Goal: Transaction & Acquisition: Subscribe to service/newsletter

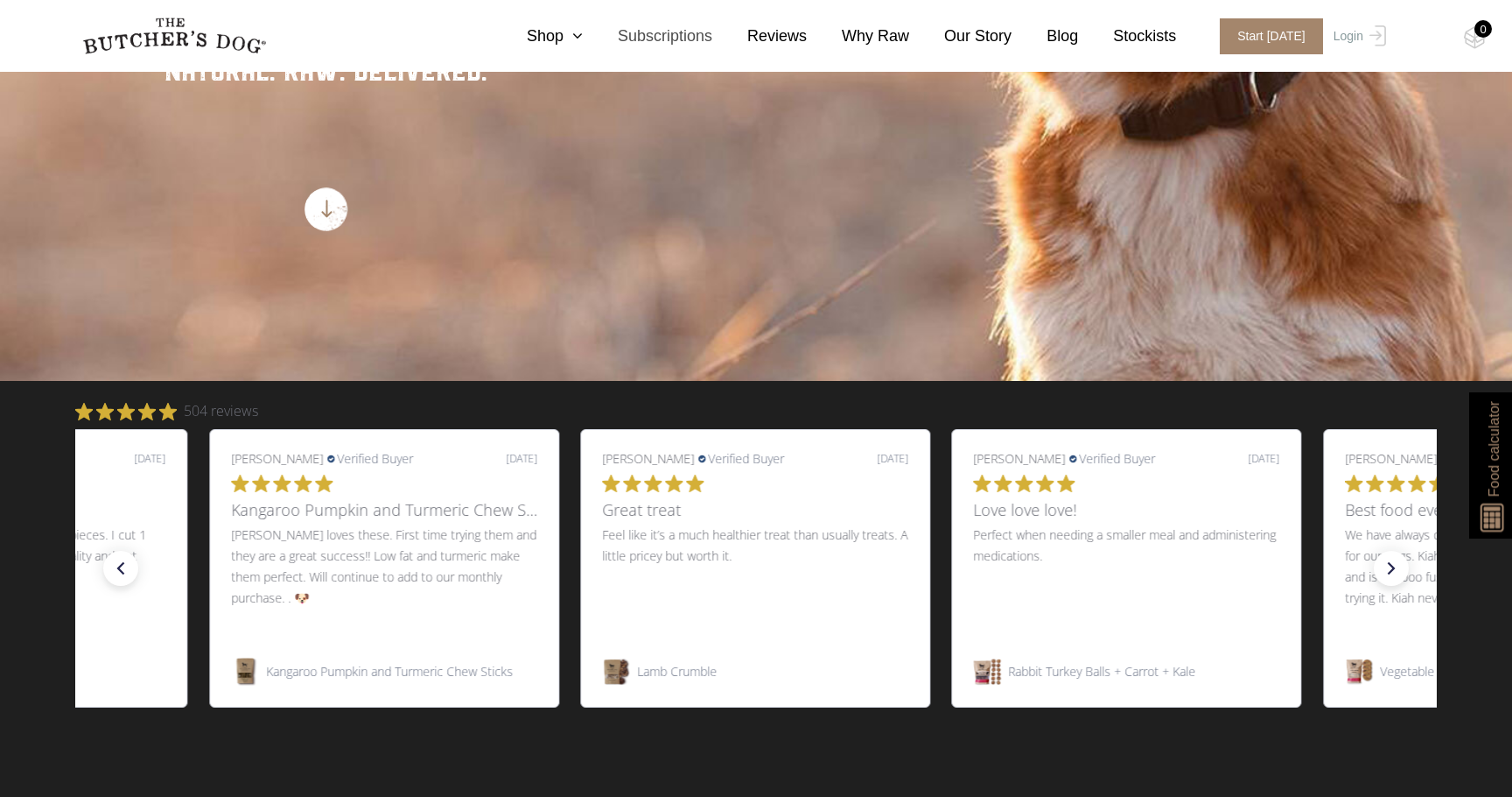
click at [654, 41] on link "Subscriptions" at bounding box center [648, 36] width 129 height 23
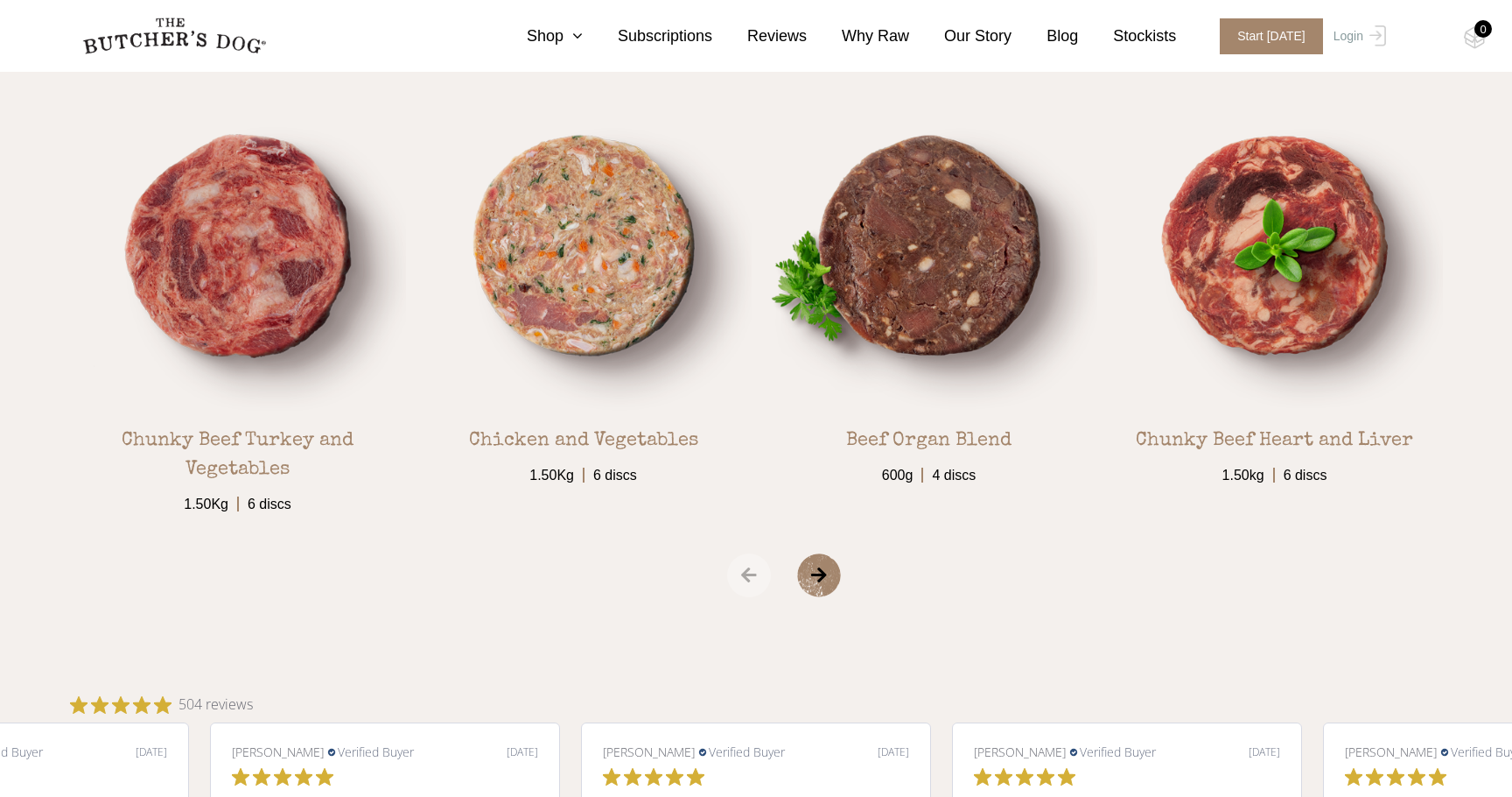
scroll to position [3103, 0]
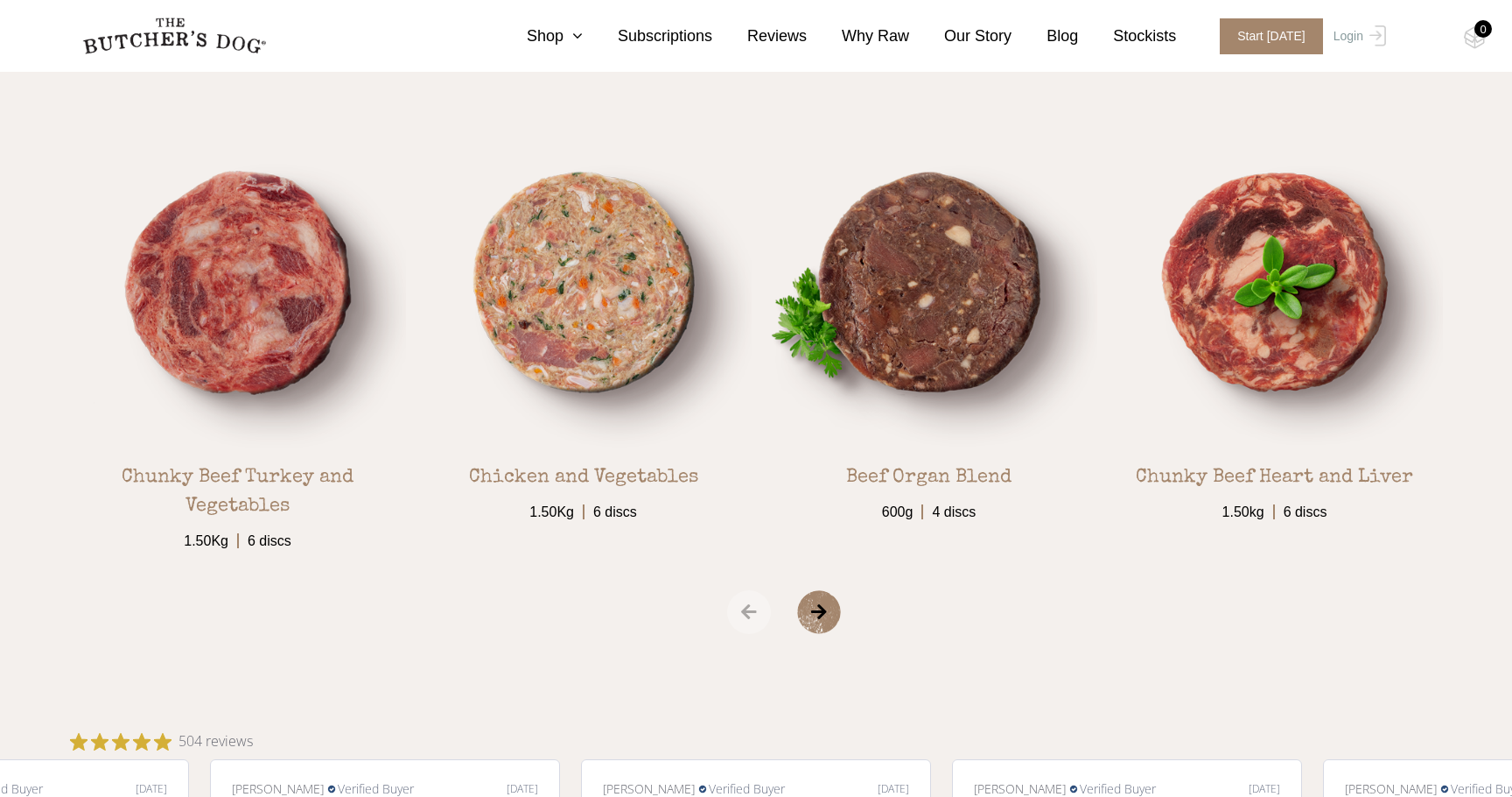
click at [817, 609] on span "›" at bounding box center [841, 612] width 88 height 43
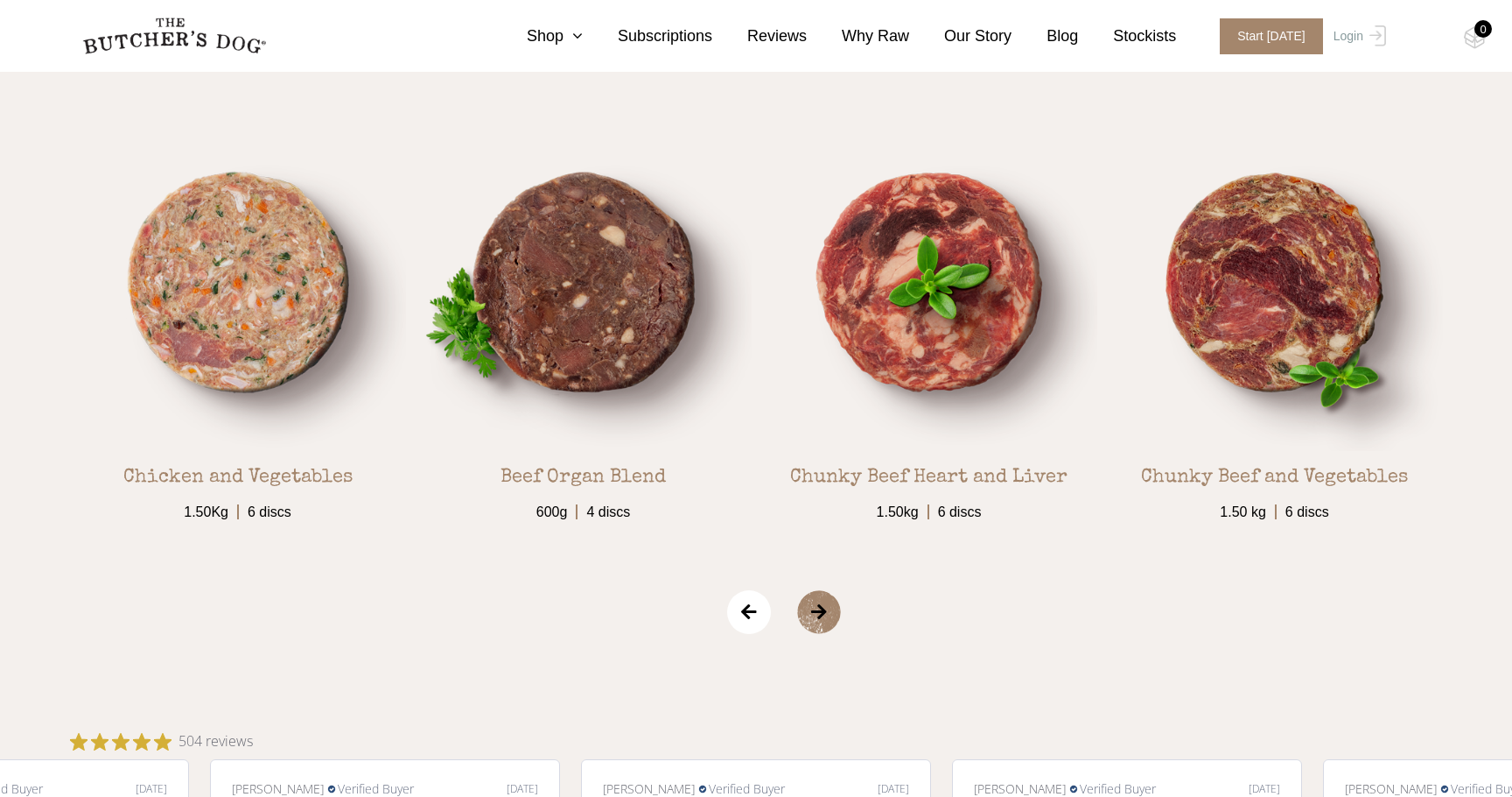
click at [817, 609] on span "›" at bounding box center [841, 612] width 88 height 43
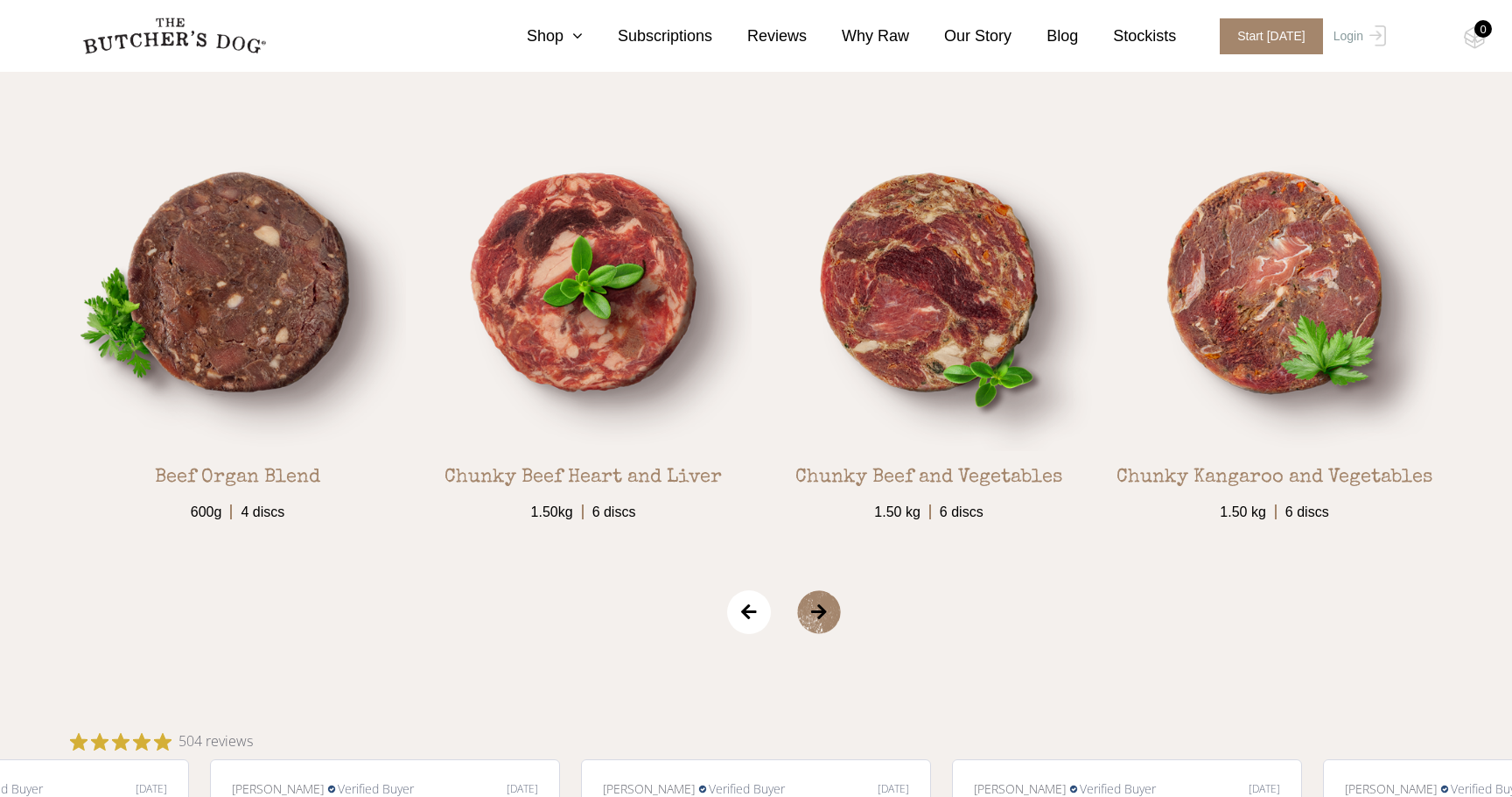
click at [817, 609] on span "›" at bounding box center [841, 612] width 88 height 43
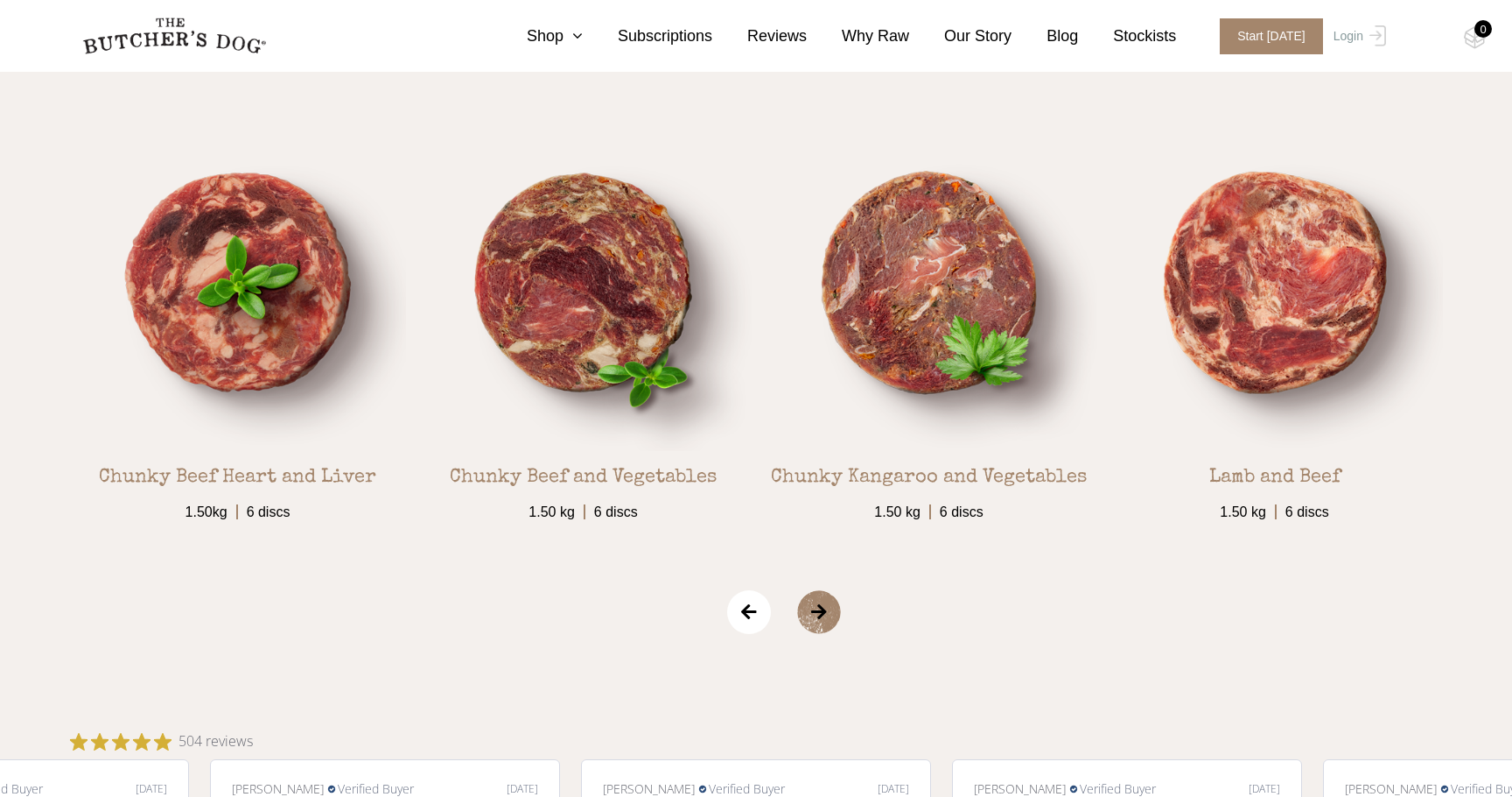
click at [817, 609] on span "›" at bounding box center [841, 612] width 88 height 43
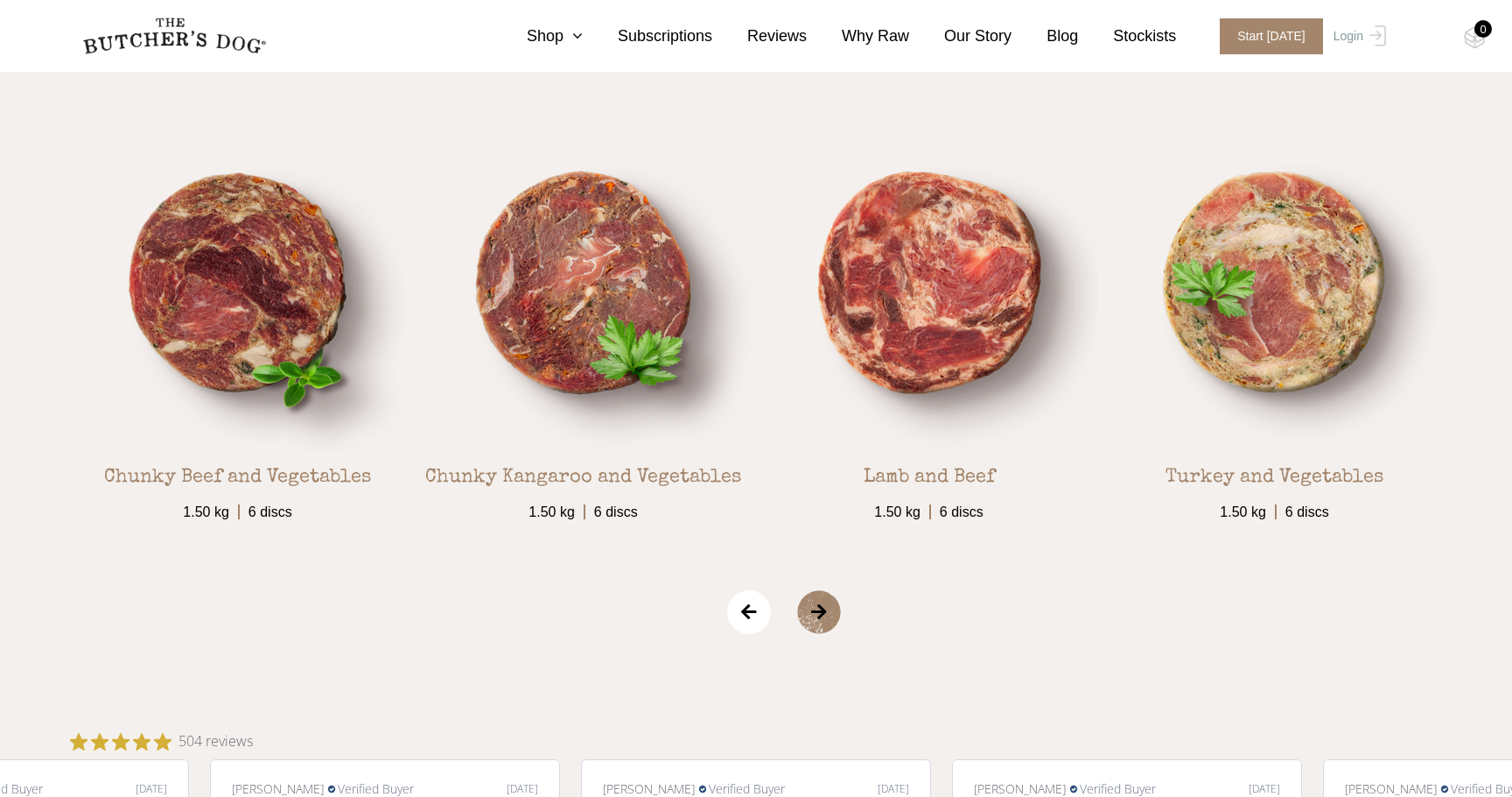
click at [817, 609] on span "›" at bounding box center [841, 612] width 88 height 43
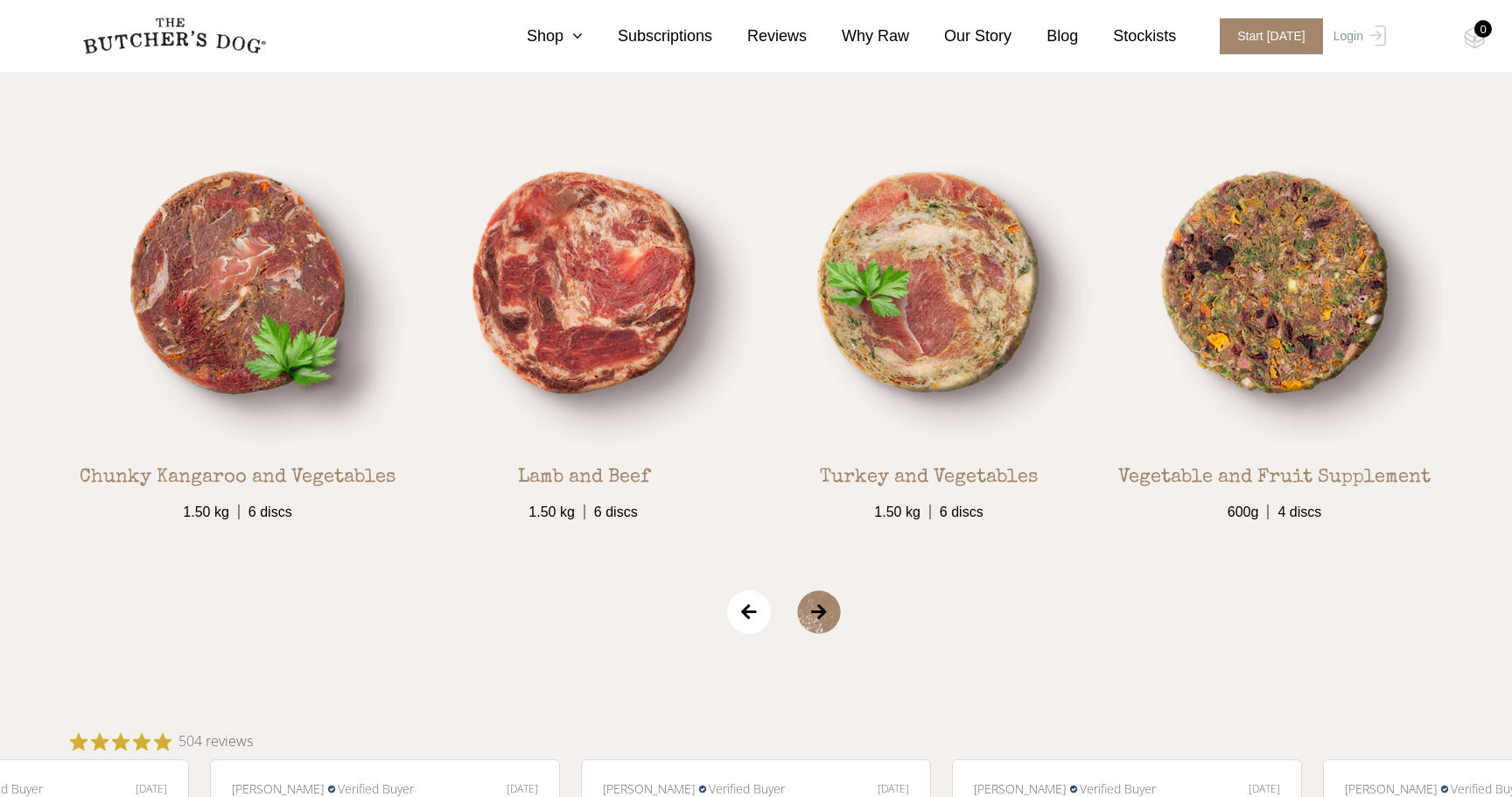
click at [817, 610] on span "›" at bounding box center [841, 612] width 88 height 43
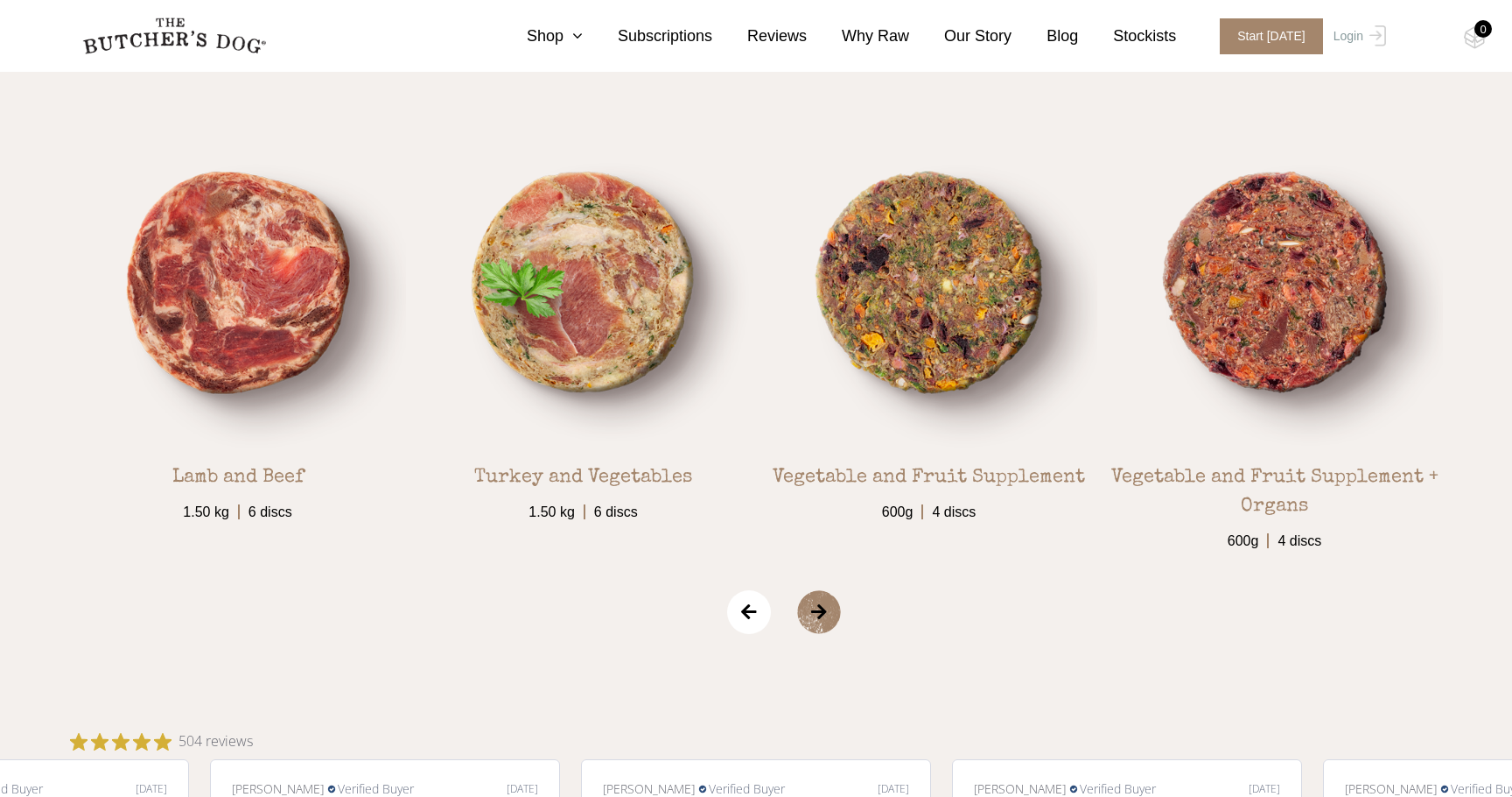
click at [817, 610] on span "›" at bounding box center [841, 612] width 88 height 43
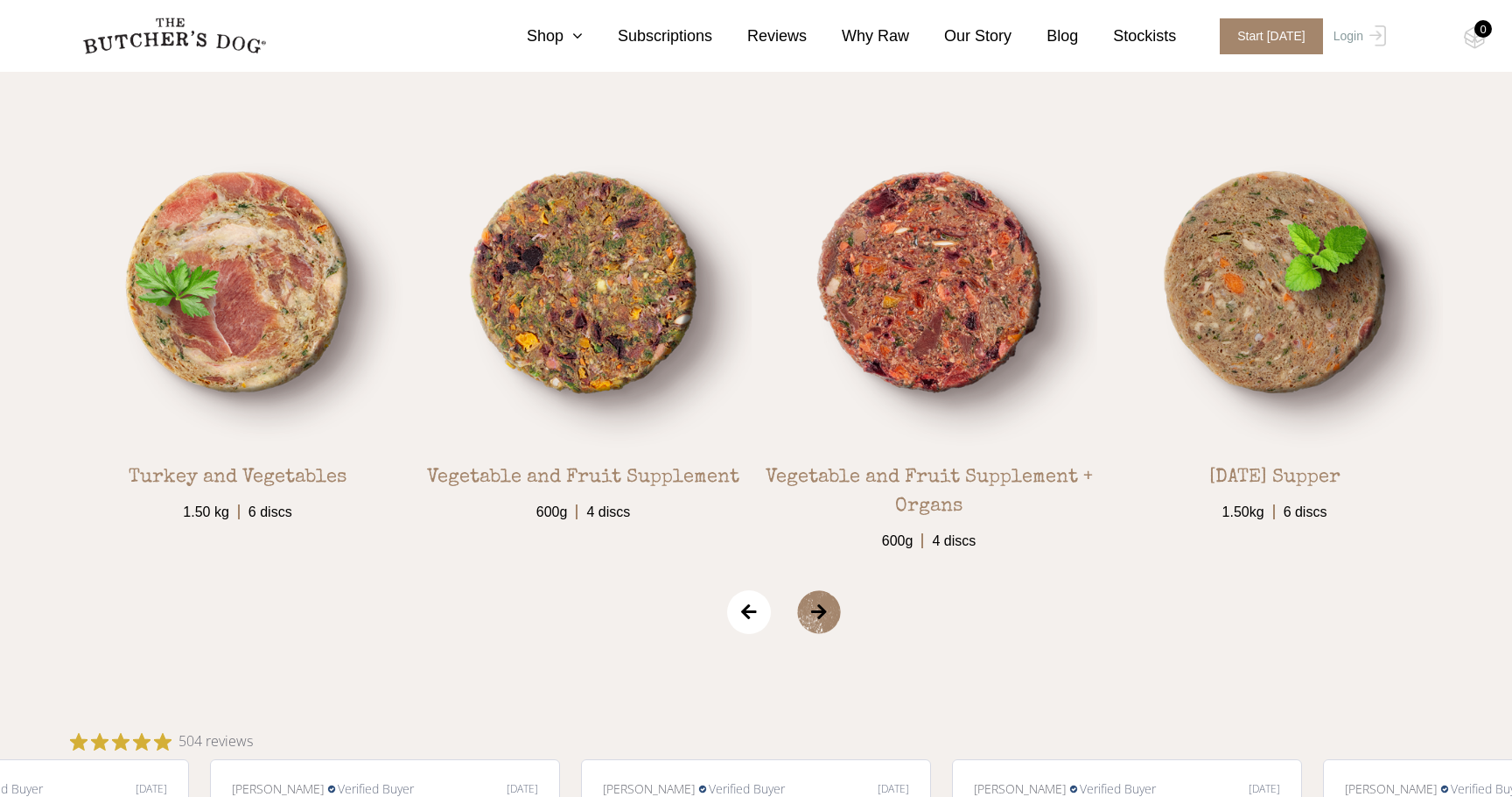
click at [817, 610] on span "›" at bounding box center [841, 612] width 88 height 43
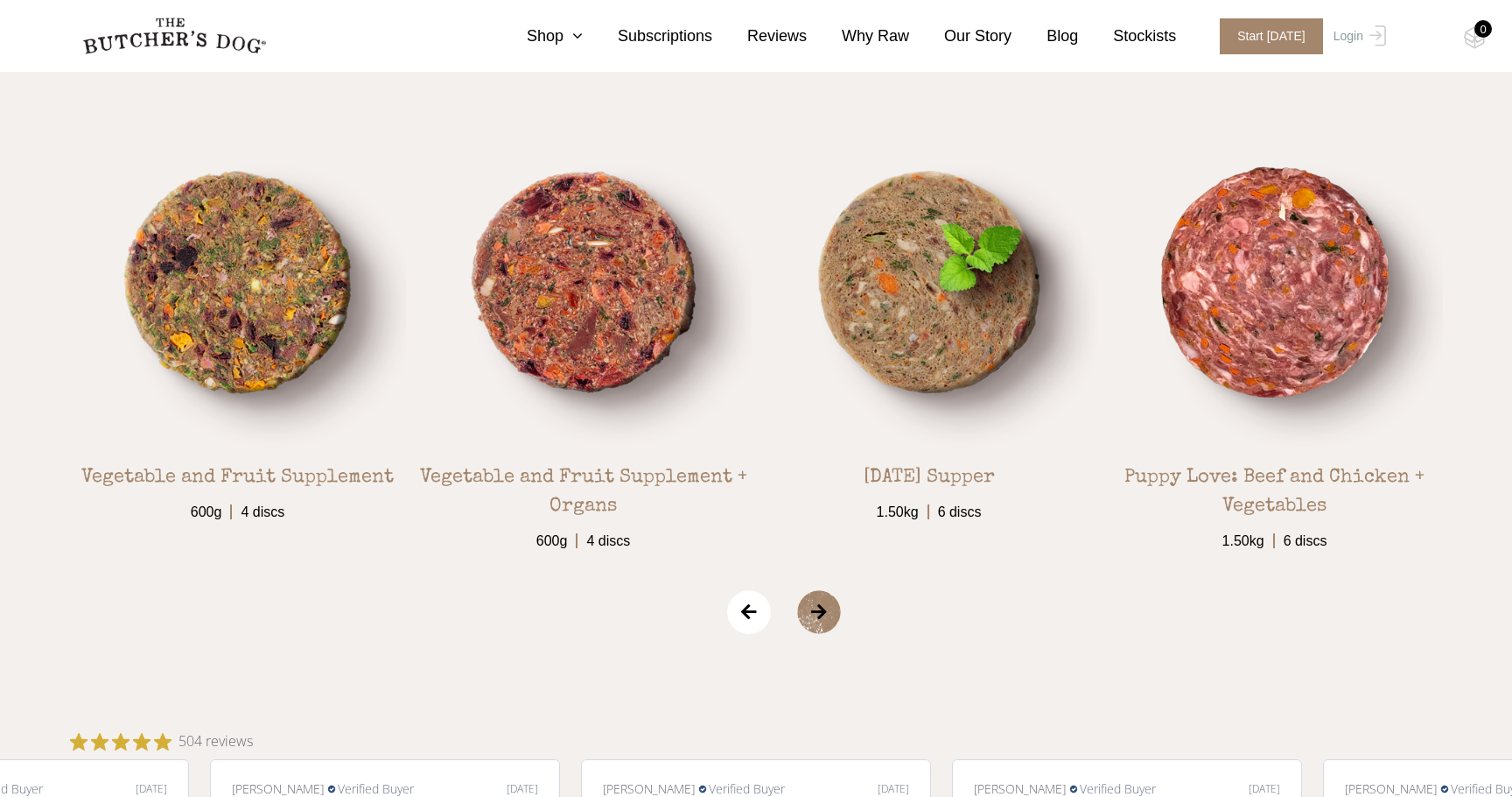
click at [817, 610] on span "›" at bounding box center [841, 612] width 88 height 43
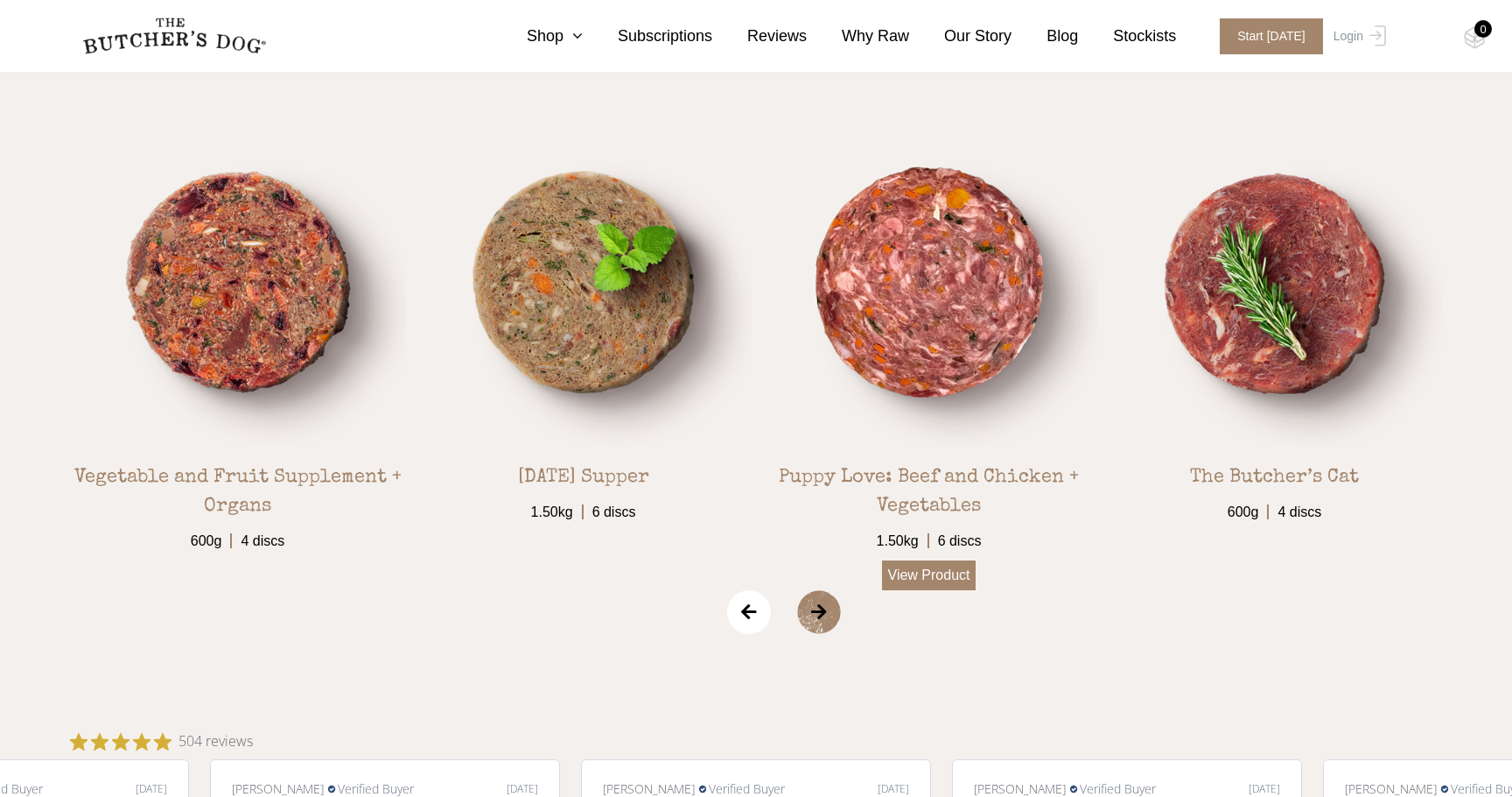
click at [932, 571] on link "View Product" at bounding box center [930, 575] width 95 height 30
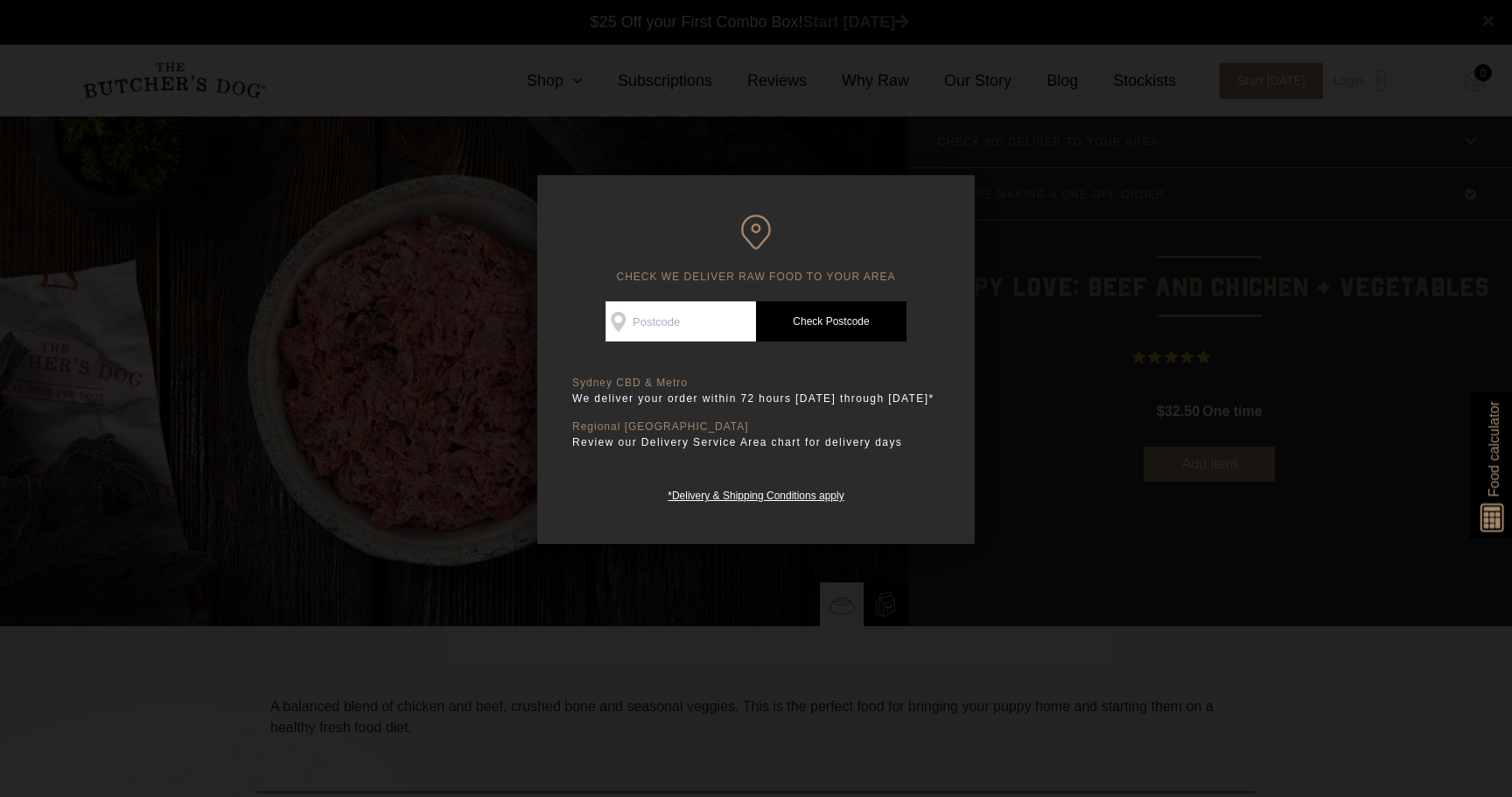
scroll to position [1, 0]
click at [699, 304] on input "Check Availability At" at bounding box center [681, 322] width 151 height 41
type input "3204"
click at [823, 304] on link "Check Postcode" at bounding box center [831, 322] width 151 height 41
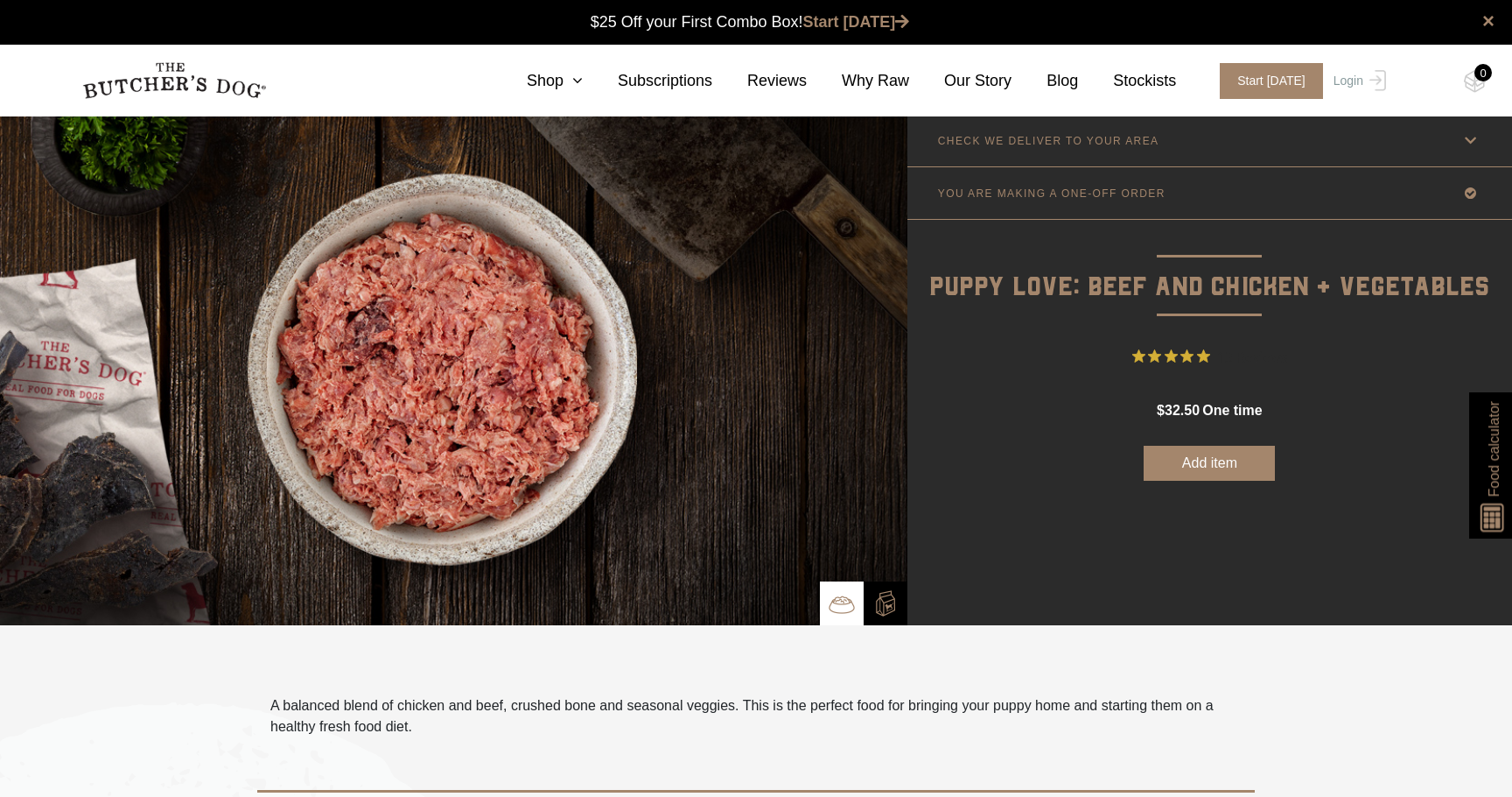
click at [1028, 159] on link "CHECK WE DELIVER TO YOUR AREA" at bounding box center [1210, 140] width 604 height 51
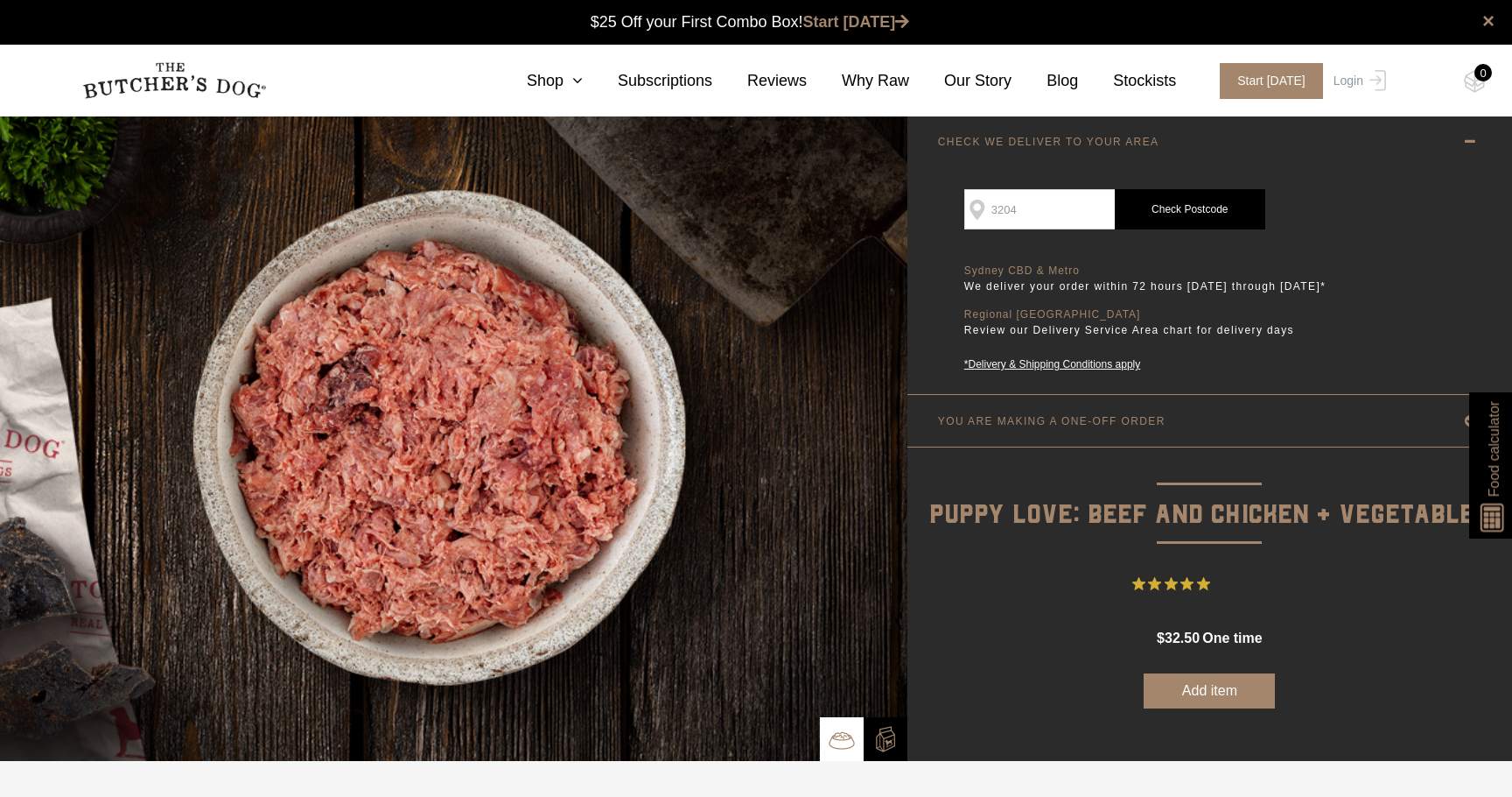
click at [1172, 213] on link "Check Postcode" at bounding box center [1190, 210] width 151 height 41
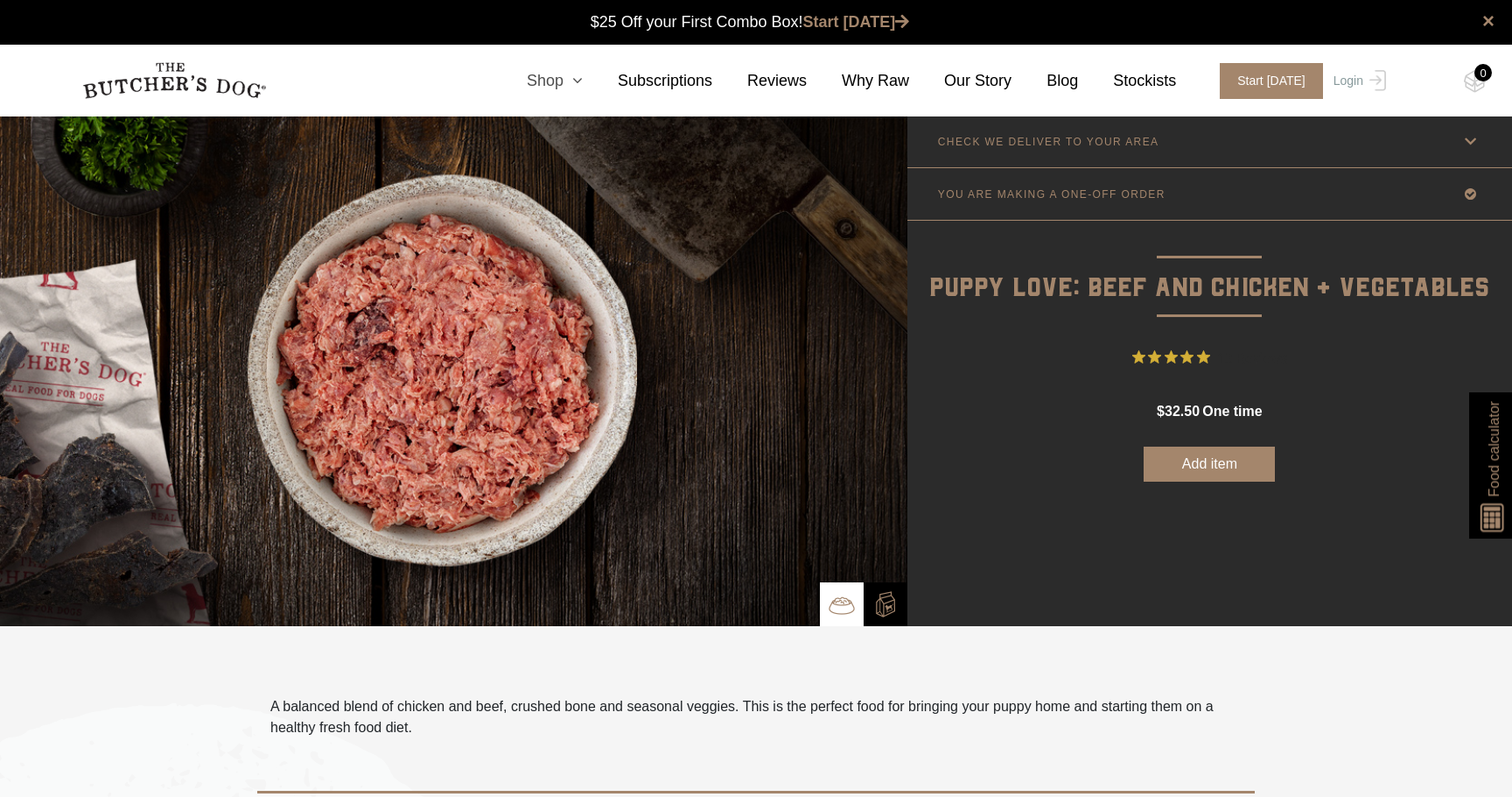
click at [547, 76] on link "Shop" at bounding box center [537, 81] width 91 height 23
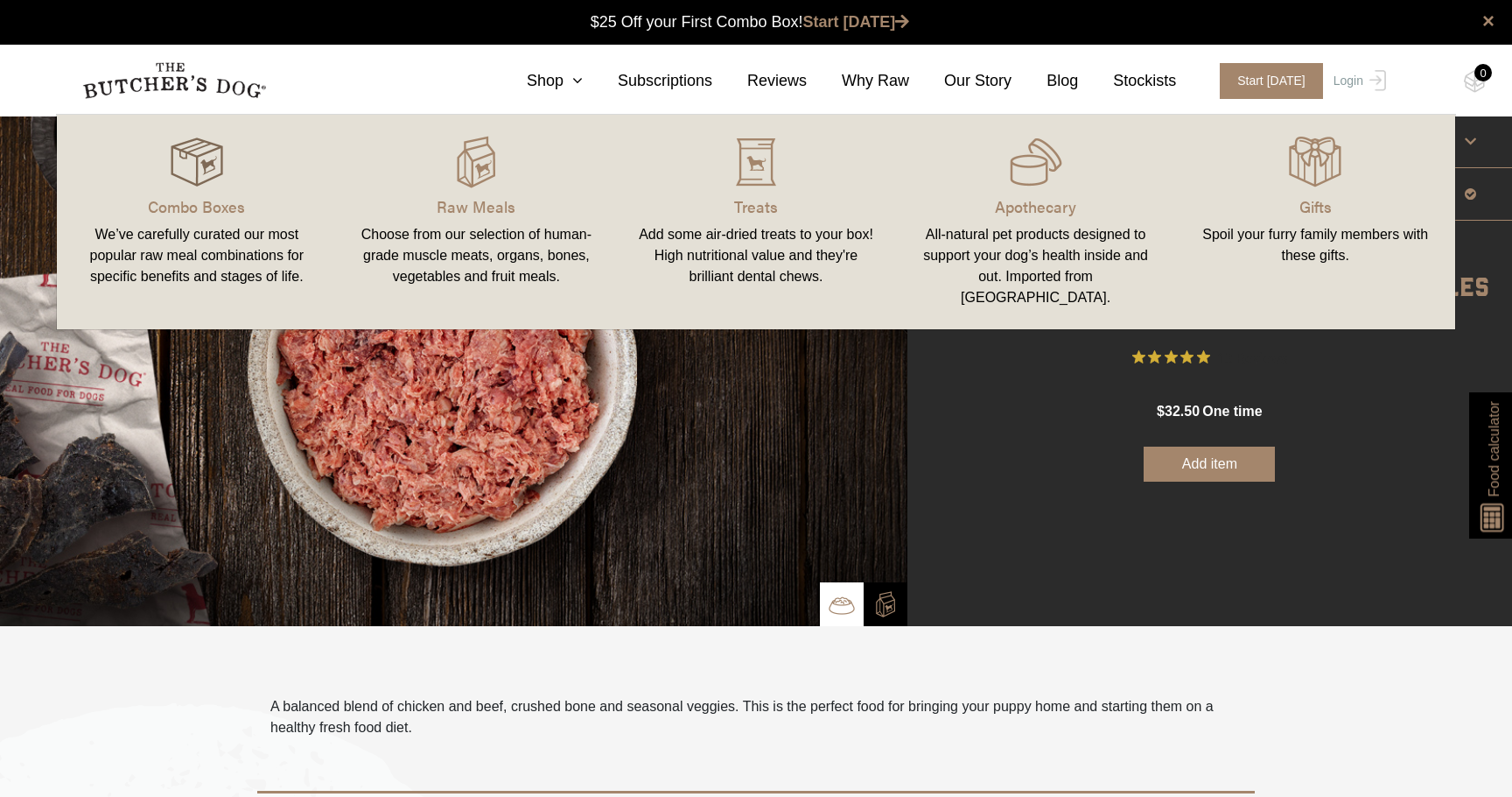
click at [183, 160] on img at bounding box center [197, 161] width 52 height 52
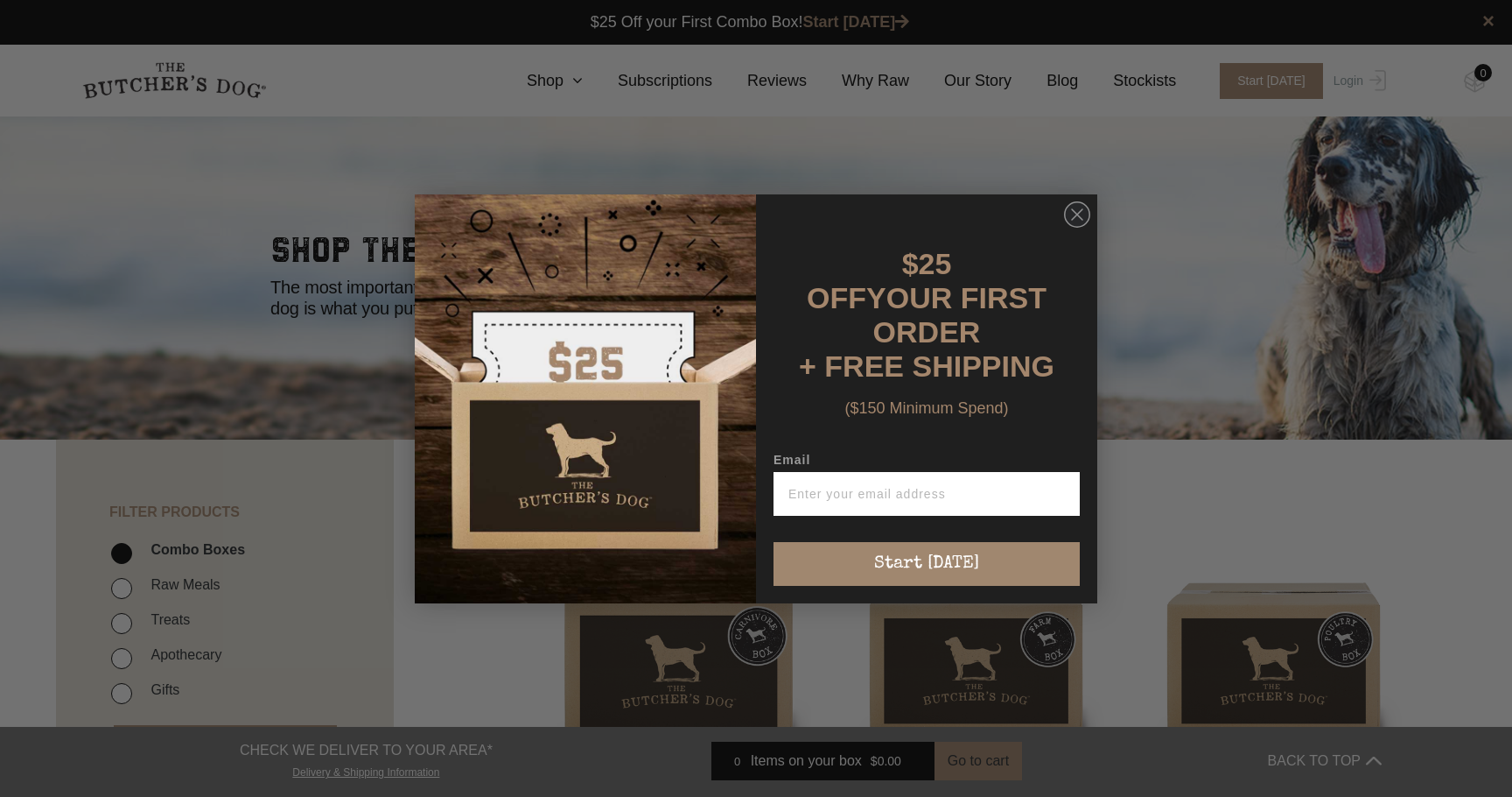
scroll to position [1, 0]
click at [1074, 217] on circle "Close dialog" at bounding box center [1078, 213] width 25 height 25
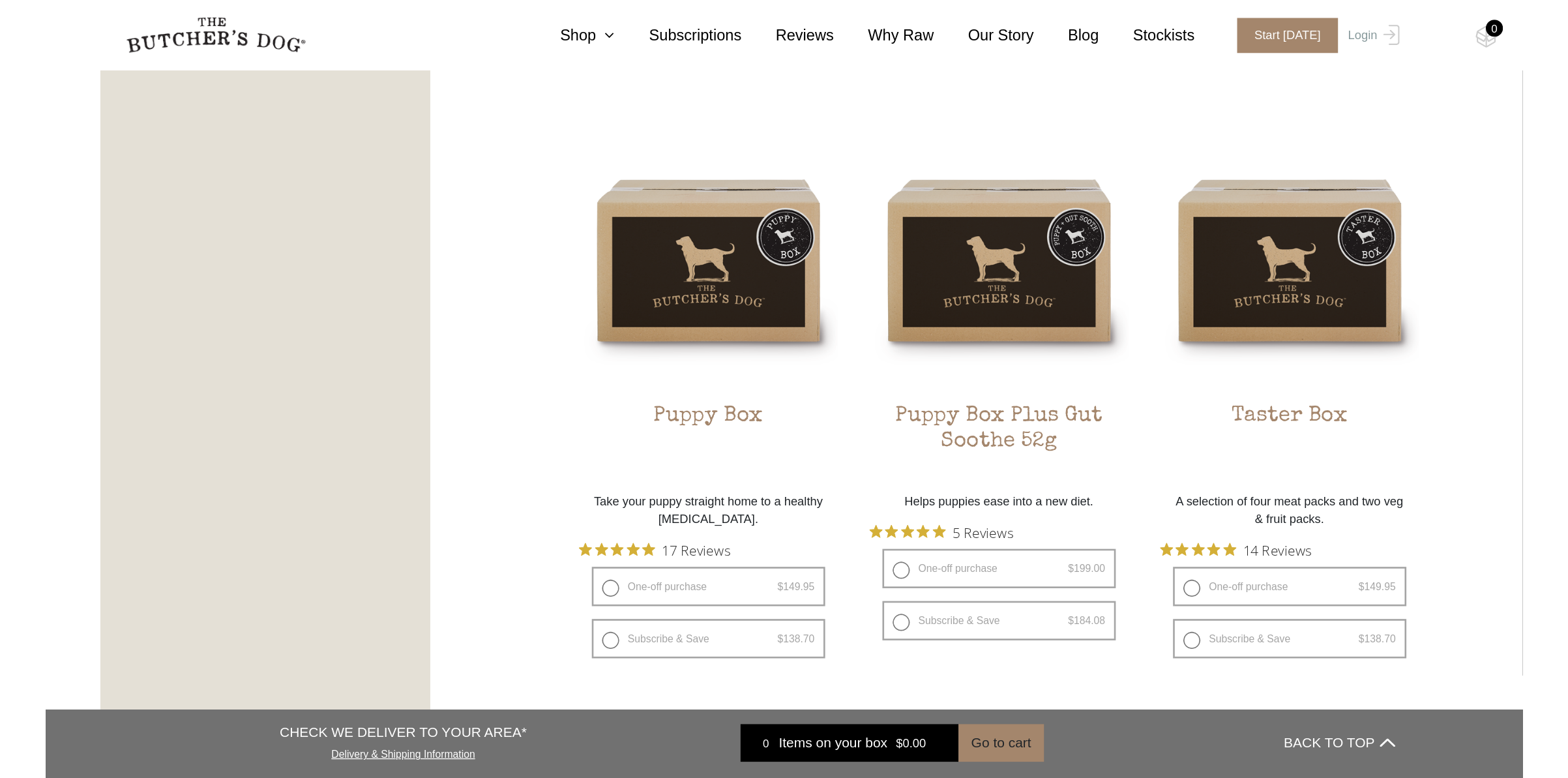
scroll to position [765, 0]
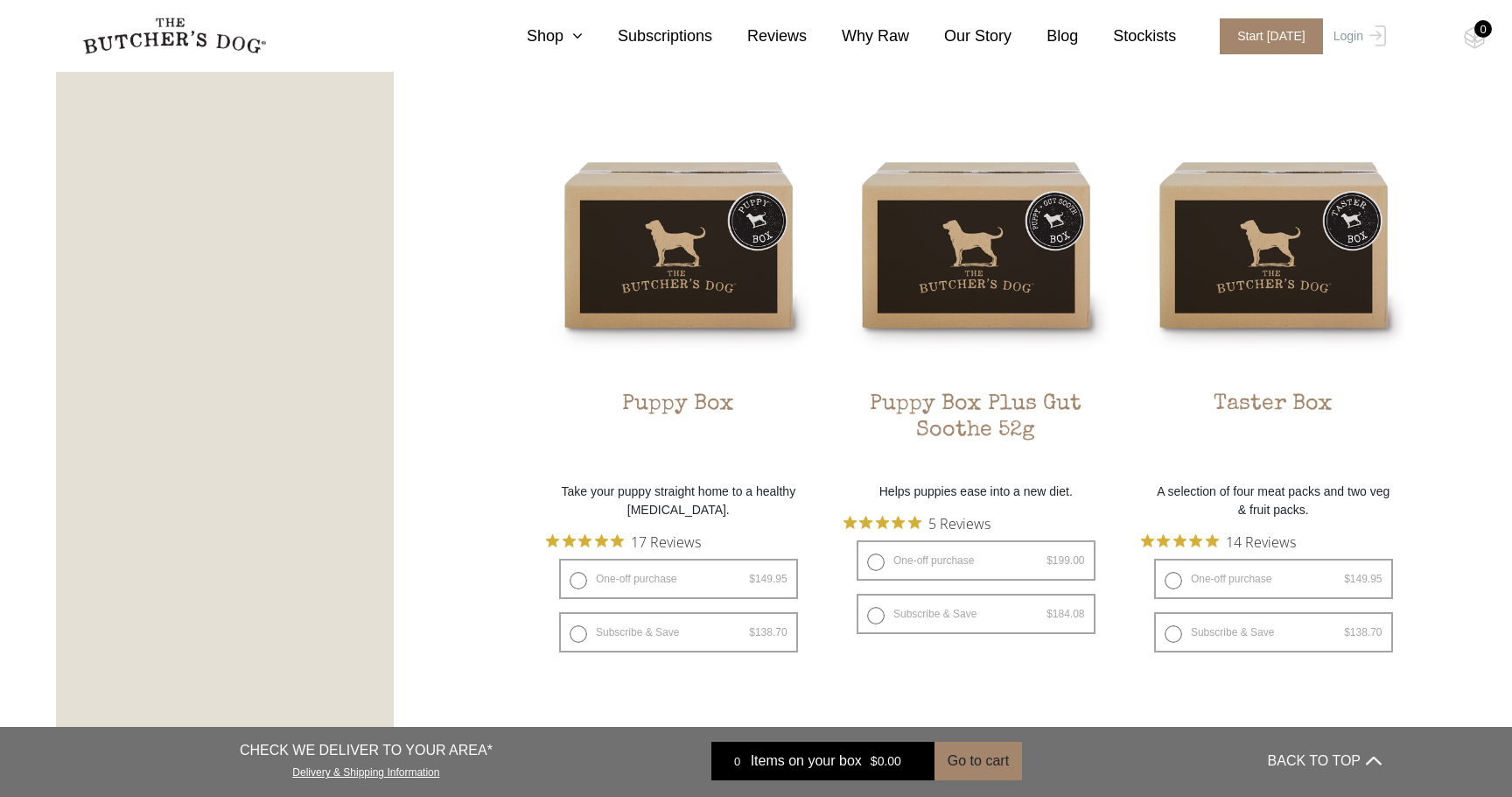
click at [423, 276] on div "FILTER PRODUCTS - Combo Boxes Raw Meals Treats" at bounding box center [756, 644] width 1400 height 2464
